Goal: Navigation & Orientation: Find specific page/section

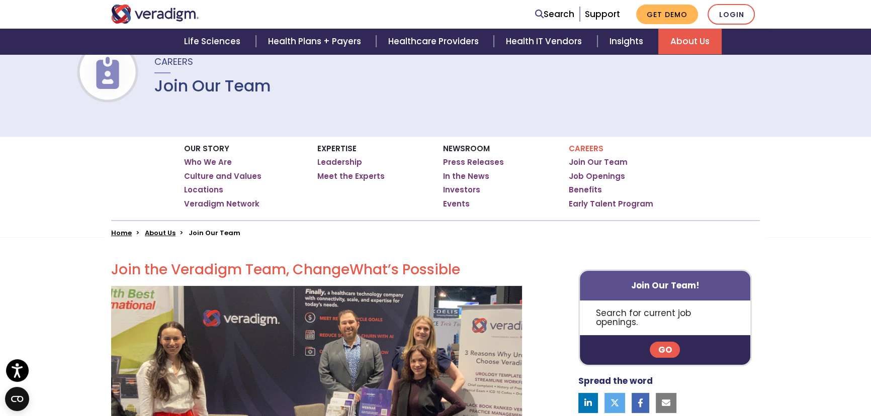
scroll to position [152, 0]
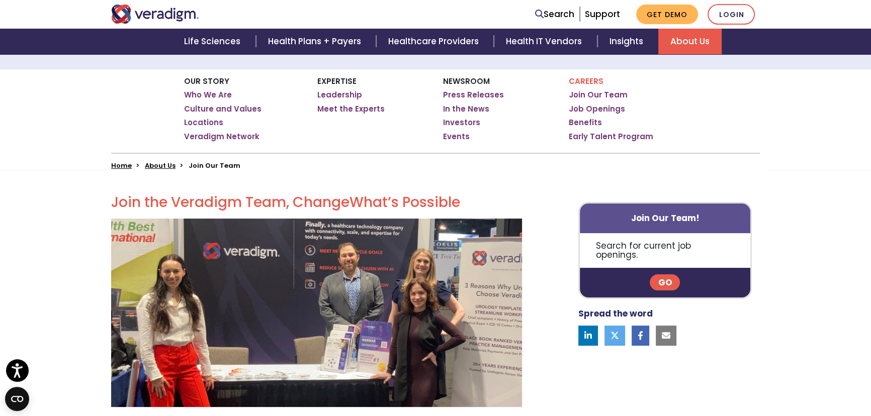
click at [662, 274] on link "Go" at bounding box center [664, 282] width 30 height 16
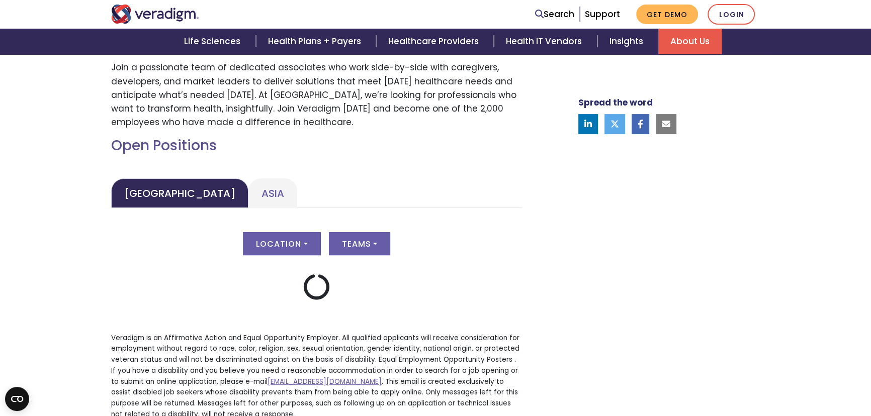
scroll to position [380, 0]
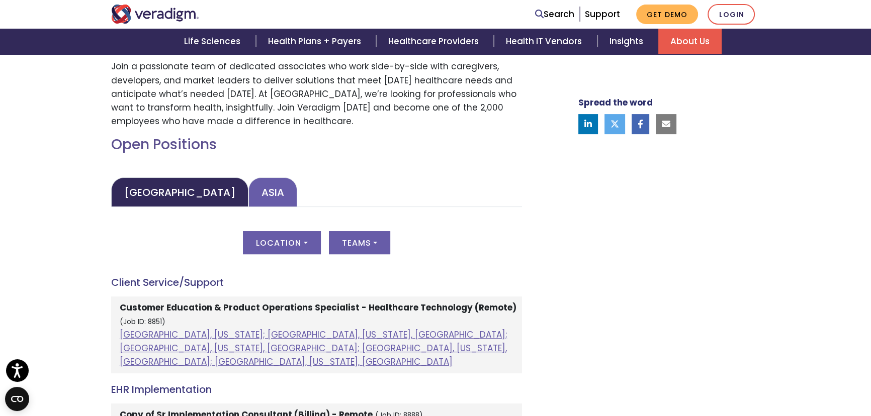
click at [248, 191] on link "Asia" at bounding box center [272, 192] width 49 height 30
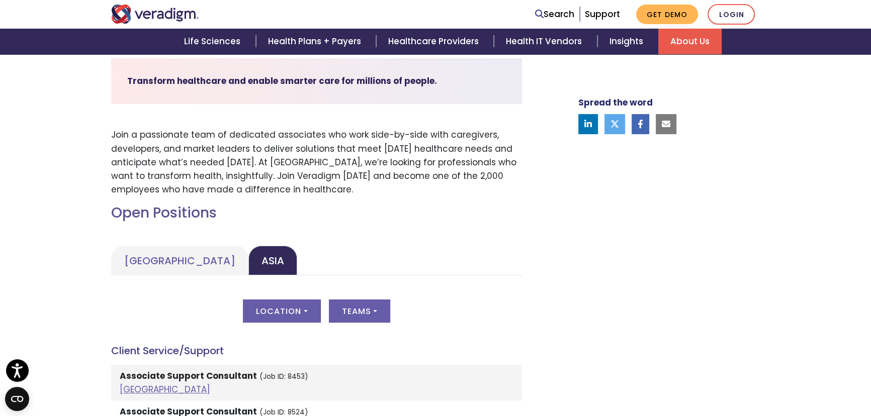
scroll to position [457, 0]
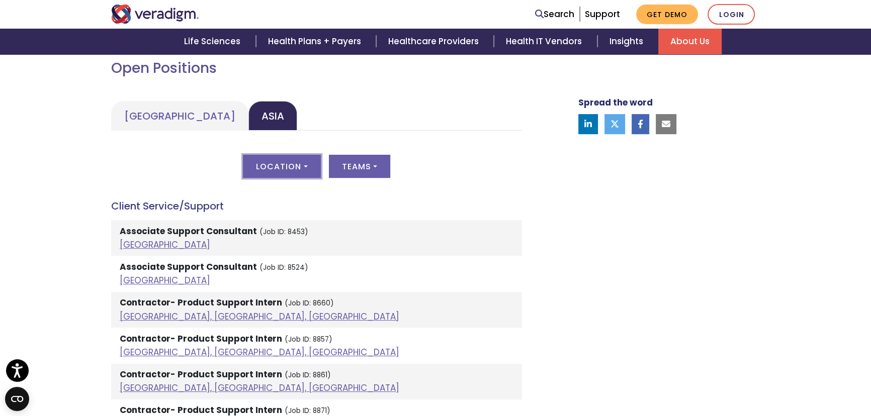
click at [283, 166] on button "Location" at bounding box center [281, 166] width 77 height 23
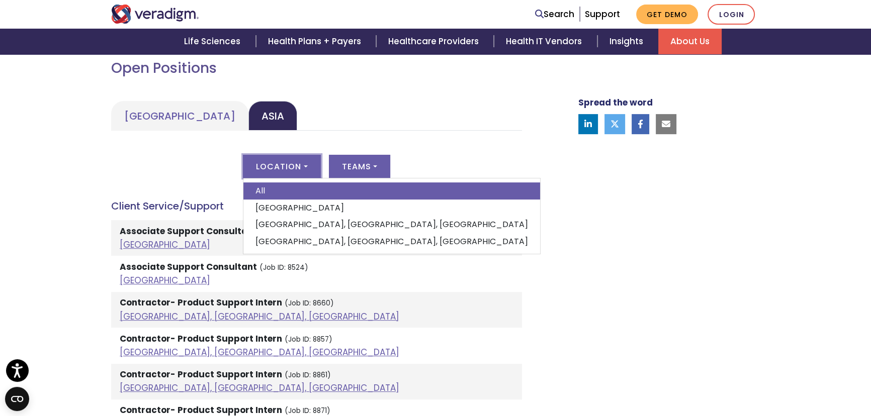
click at [306, 189] on link "All" at bounding box center [391, 190] width 297 height 17
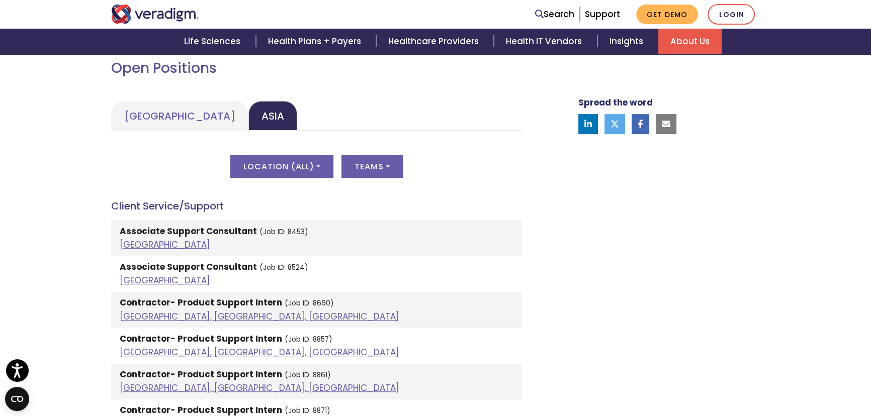
click at [152, 8] on img "Veradigm logo" at bounding box center [155, 14] width 88 height 19
